Goal: Information Seeking & Learning: Find specific fact

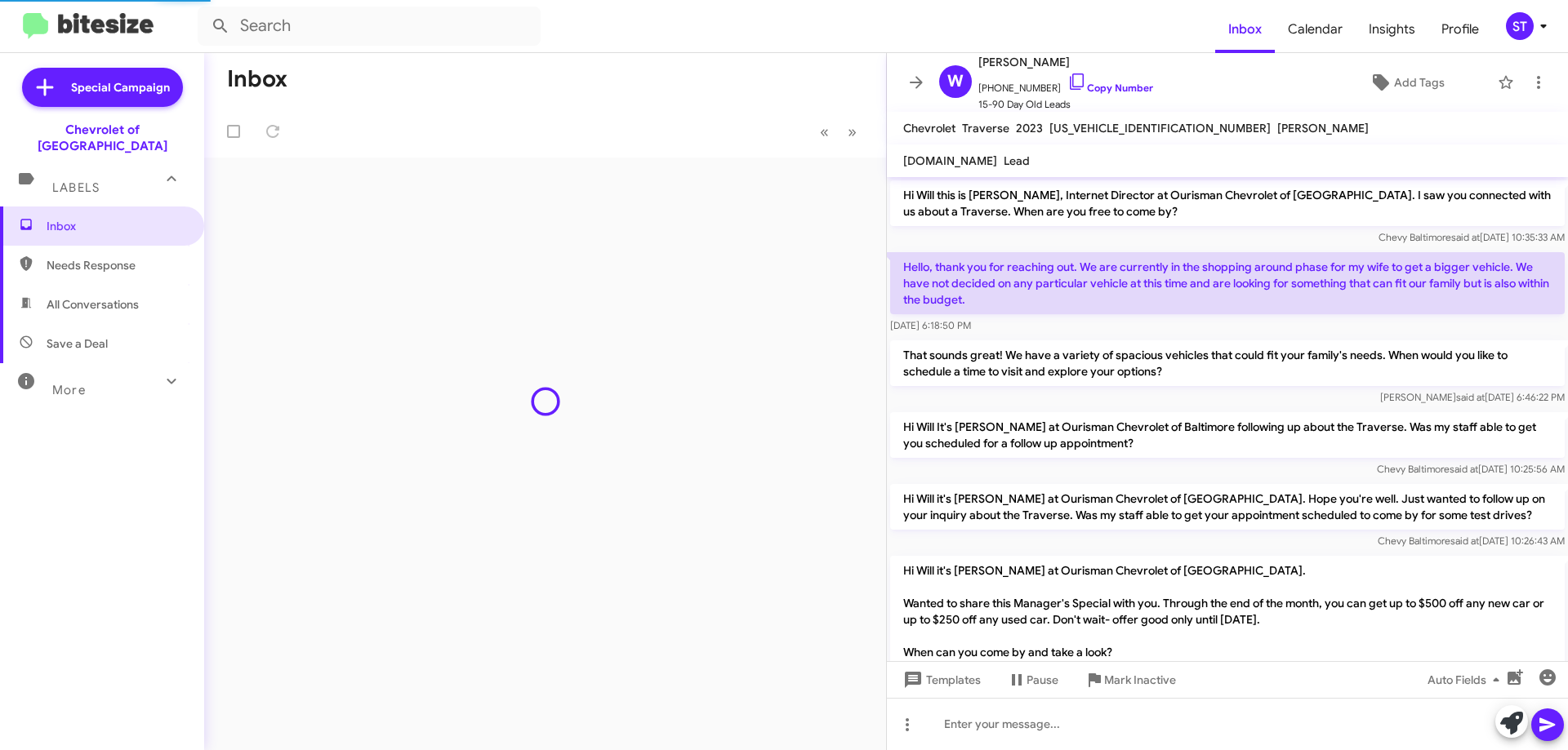
scroll to position [557, 0]
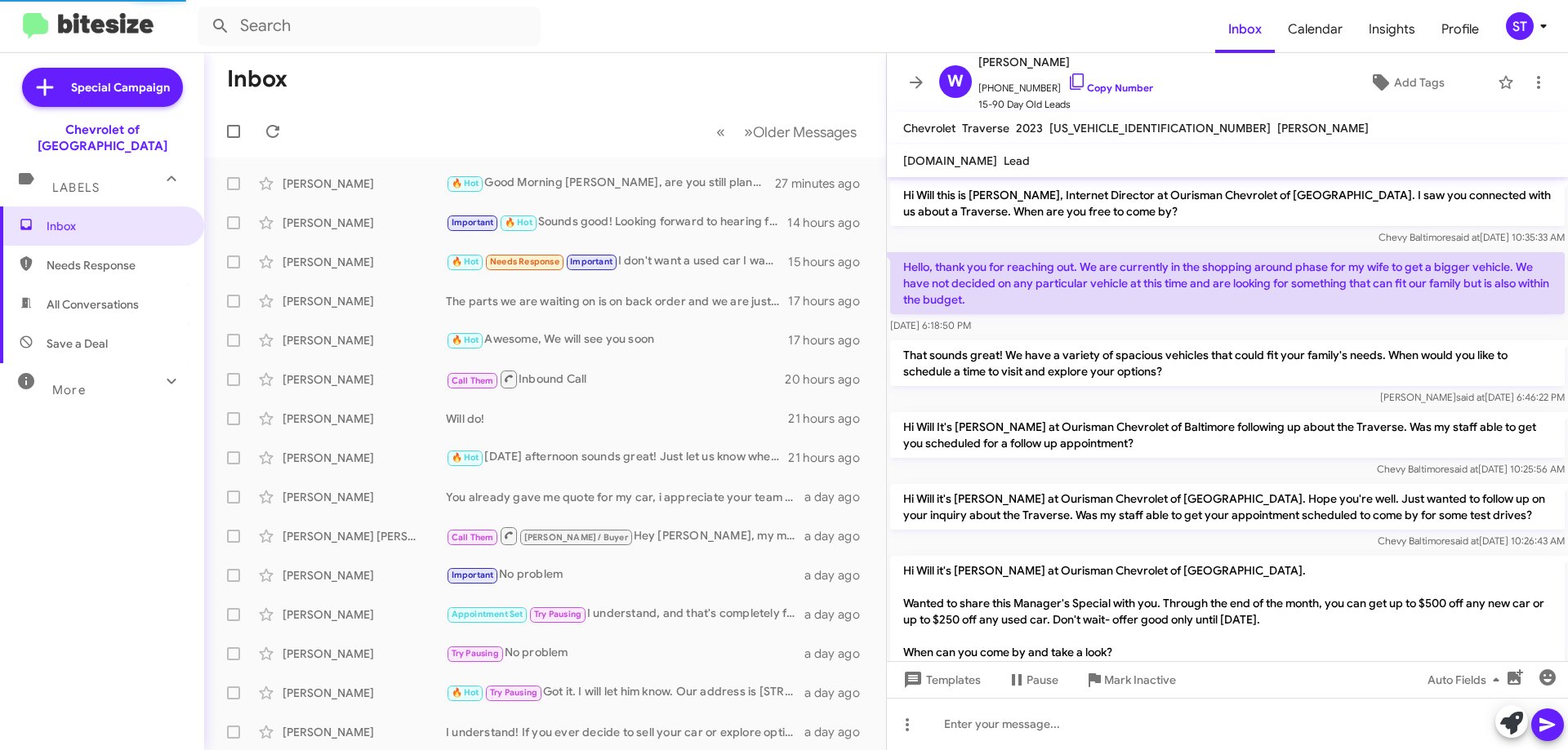
scroll to position [557, 0]
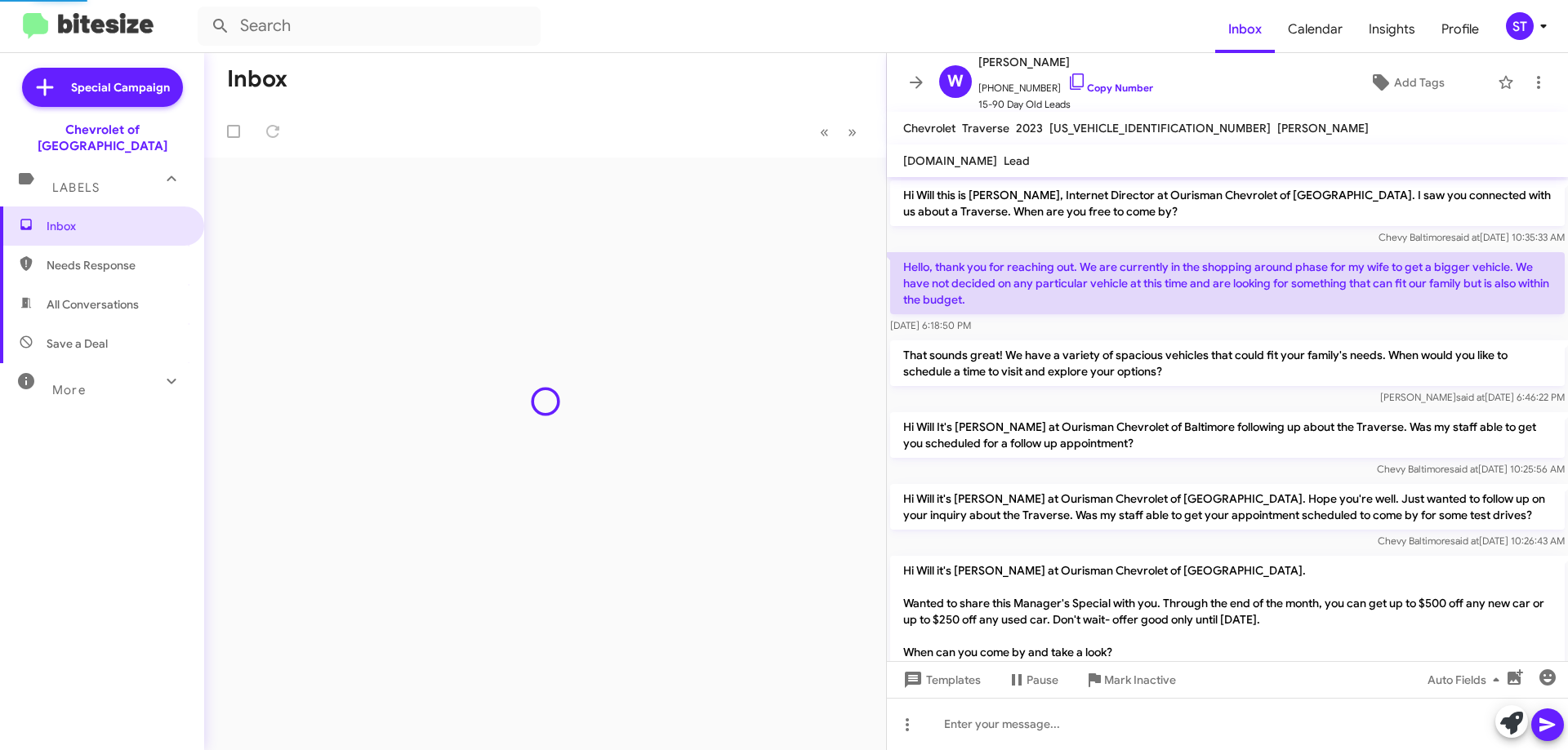
scroll to position [492, 0]
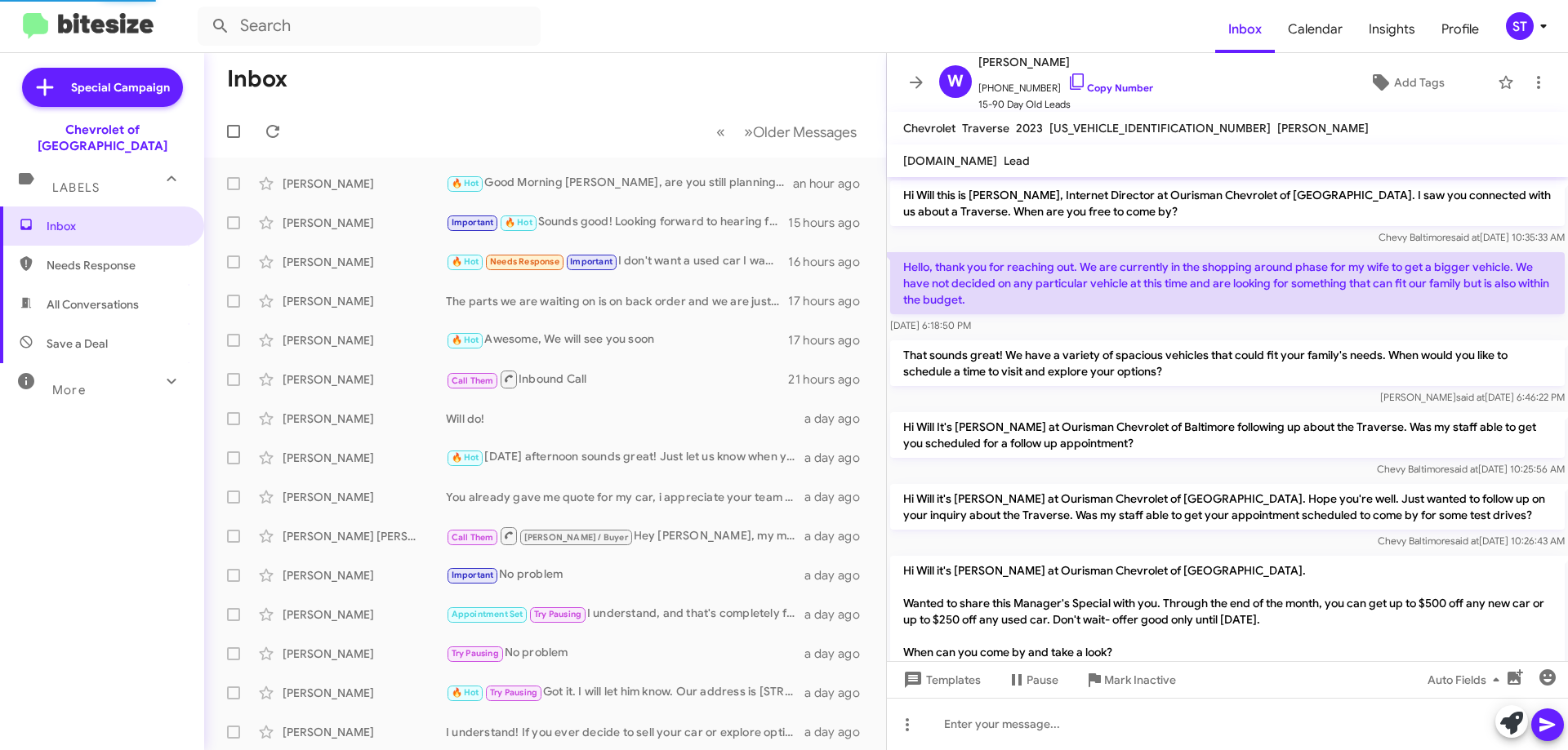
scroll to position [557, 0]
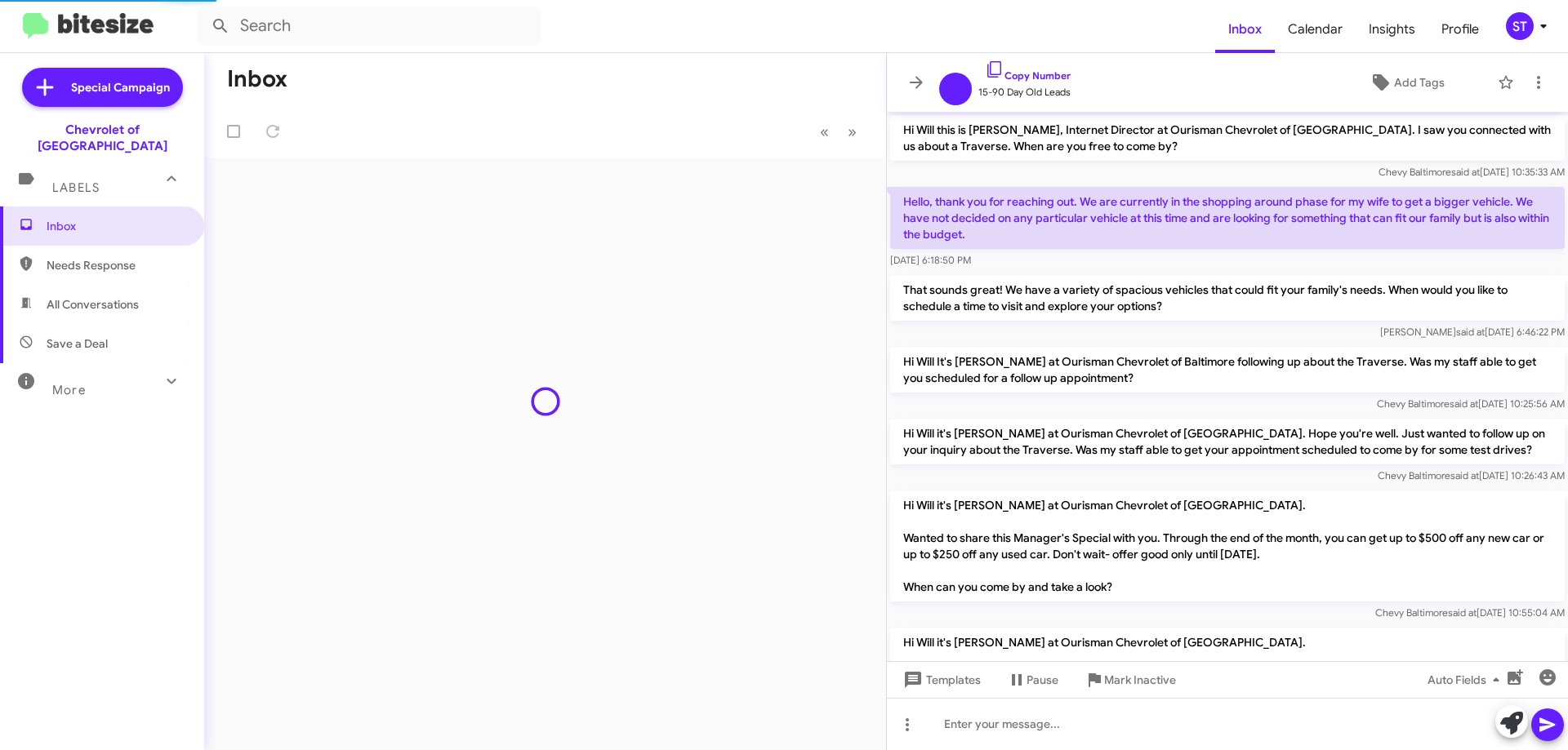
scroll to position [492, 0]
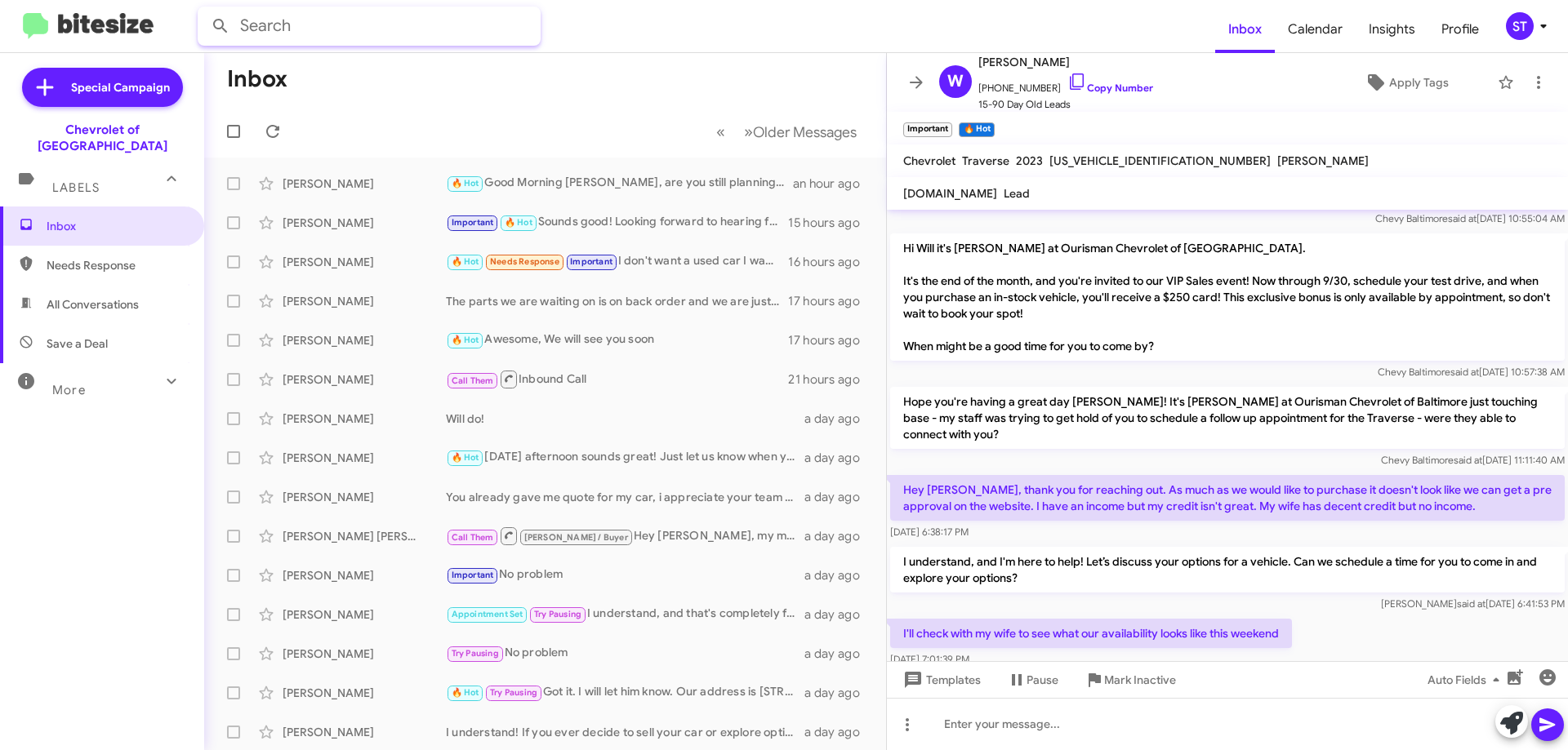
click at [380, 32] on input "text" at bounding box center [369, 25] width 343 height 39
type input "George Anais"
click at [204, 10] on button at bounding box center [220, 25] width 32 height 32
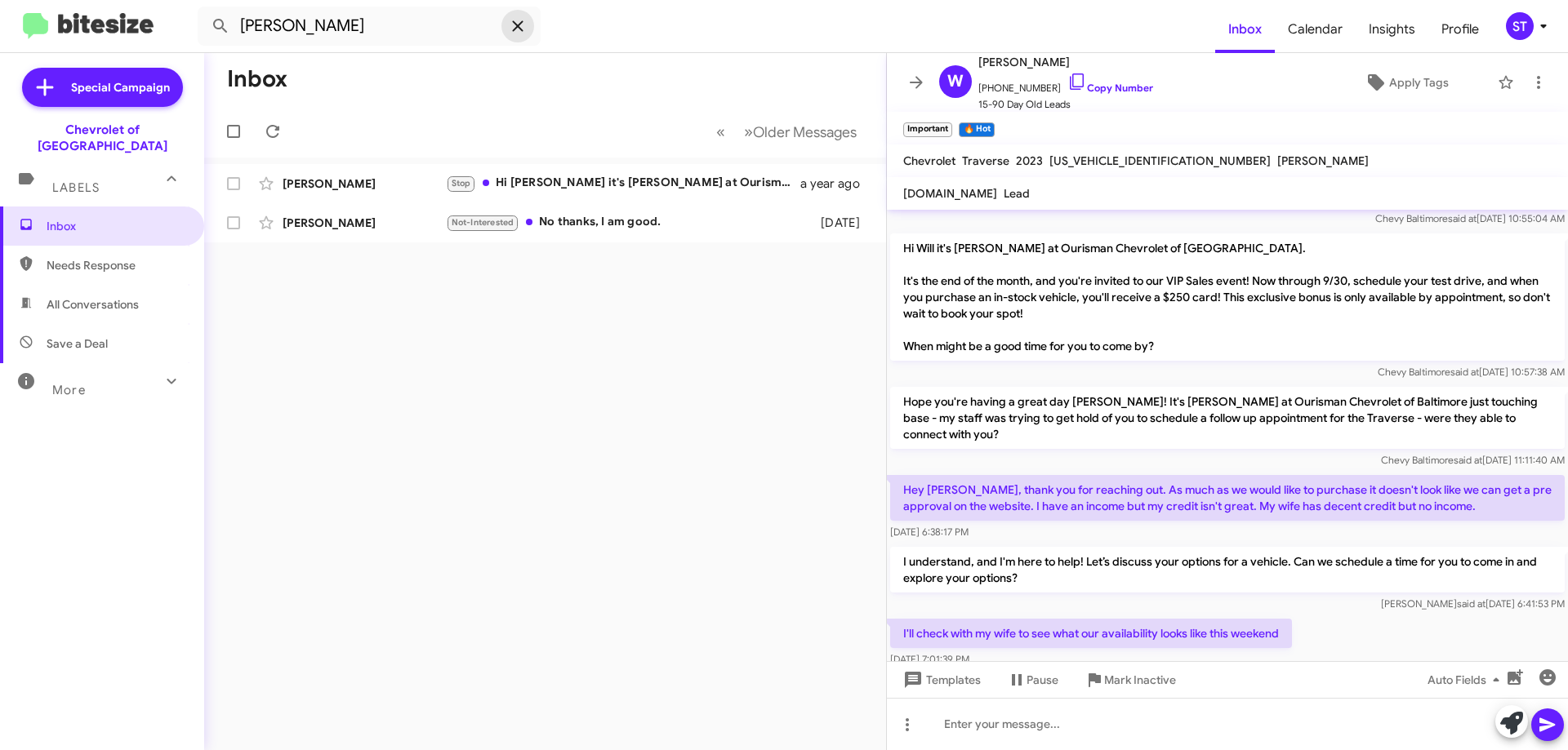
click at [514, 26] on icon at bounding box center [517, 26] width 19 height 19
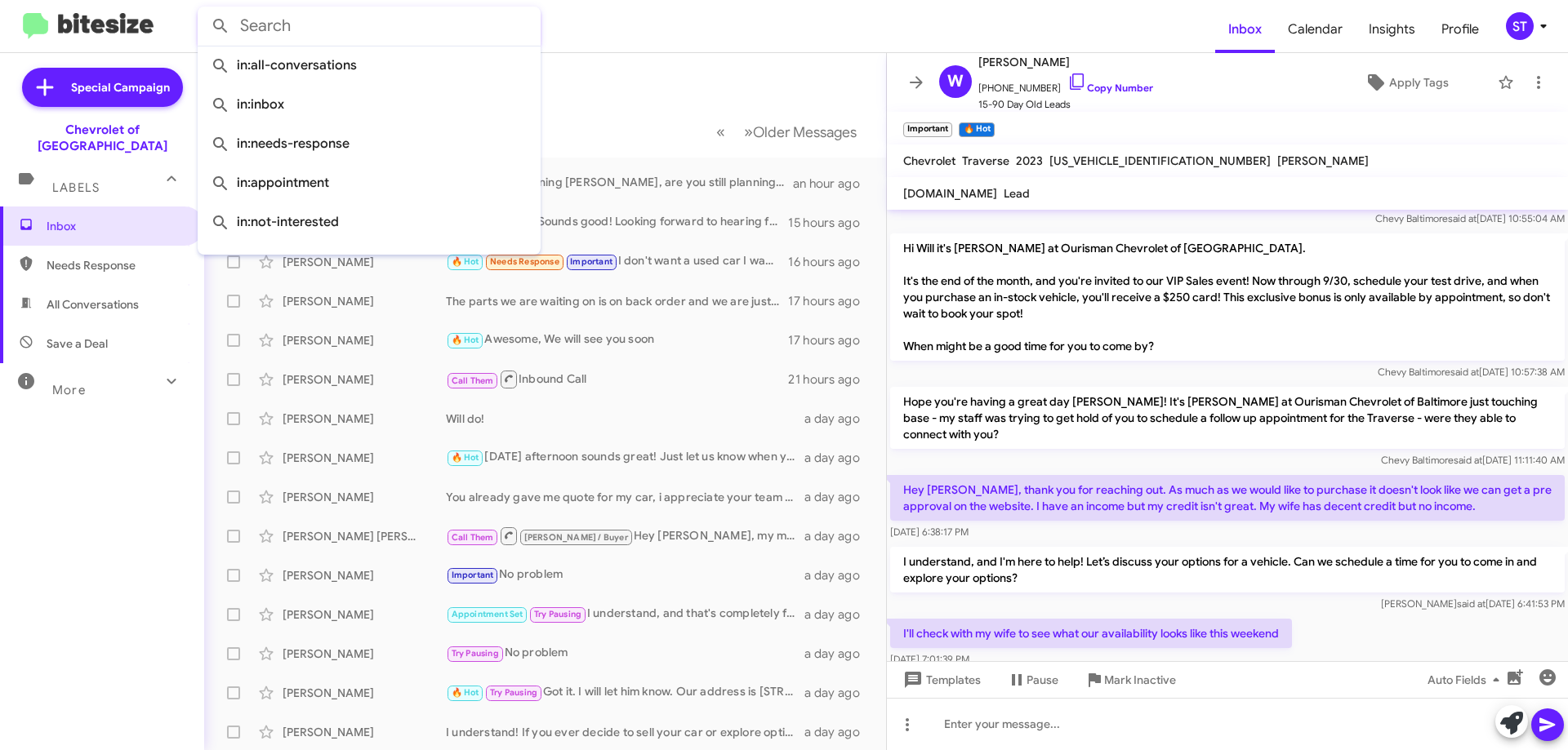
click at [678, 63] on mat-toolbar-row "Inbox" at bounding box center [544, 79] width 682 height 52
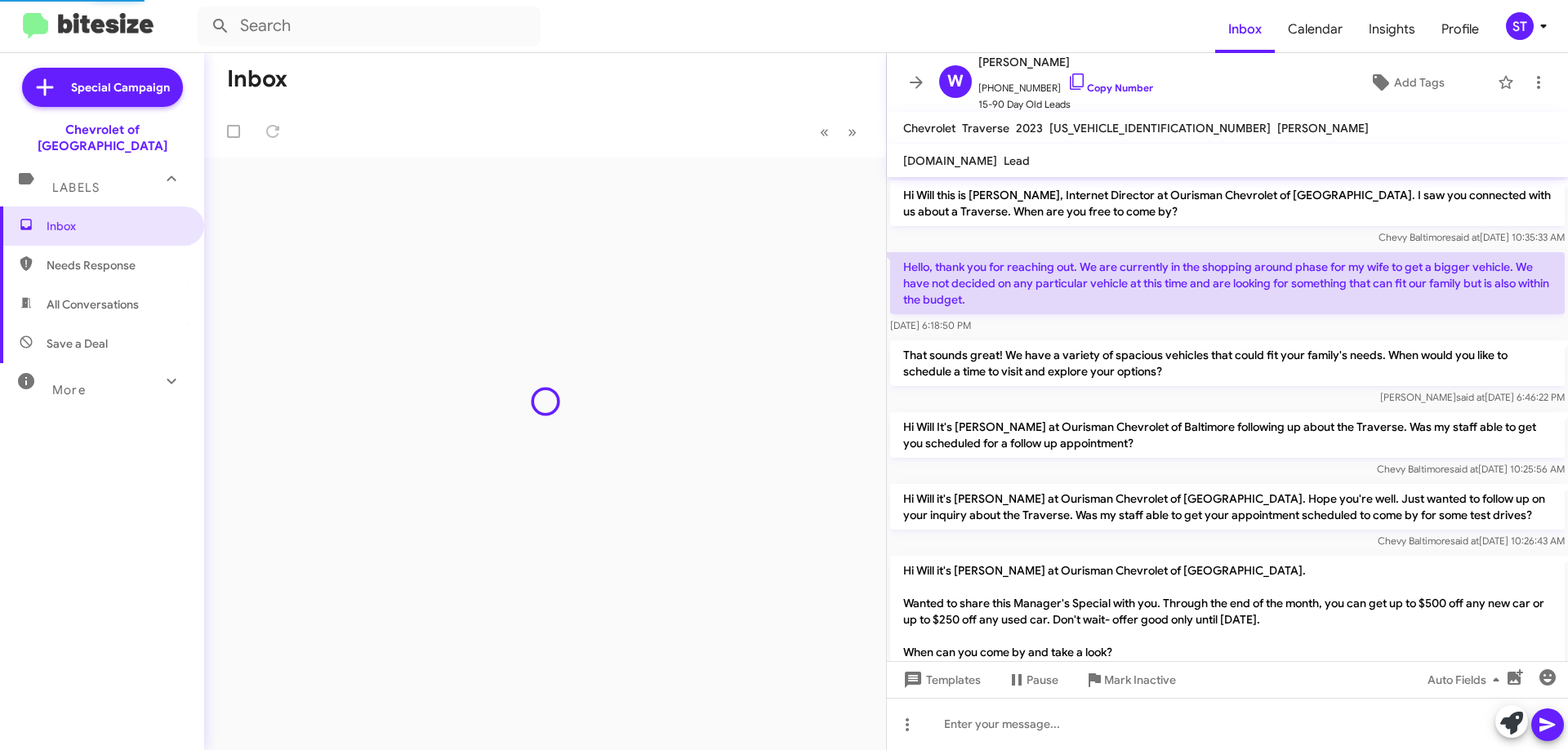
scroll to position [557, 0]
